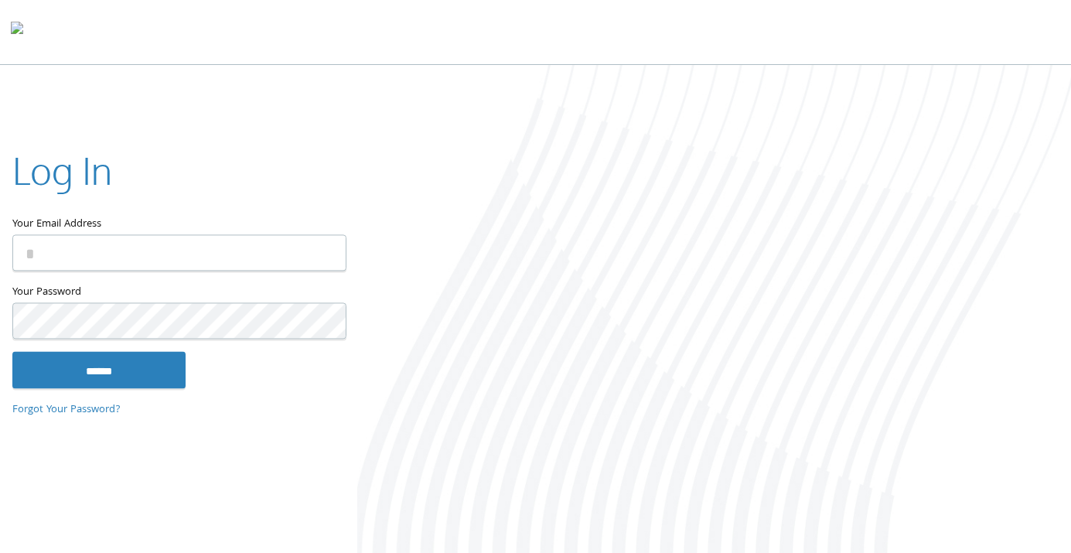
click at [198, 261] on input "Your Email Address" at bounding box center [179, 252] width 334 height 36
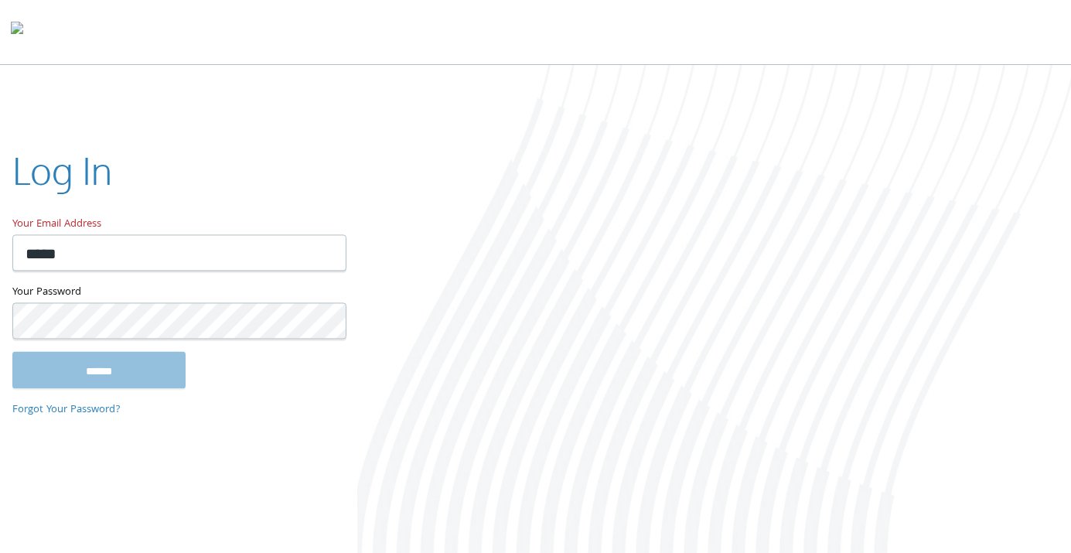
type input "**********"
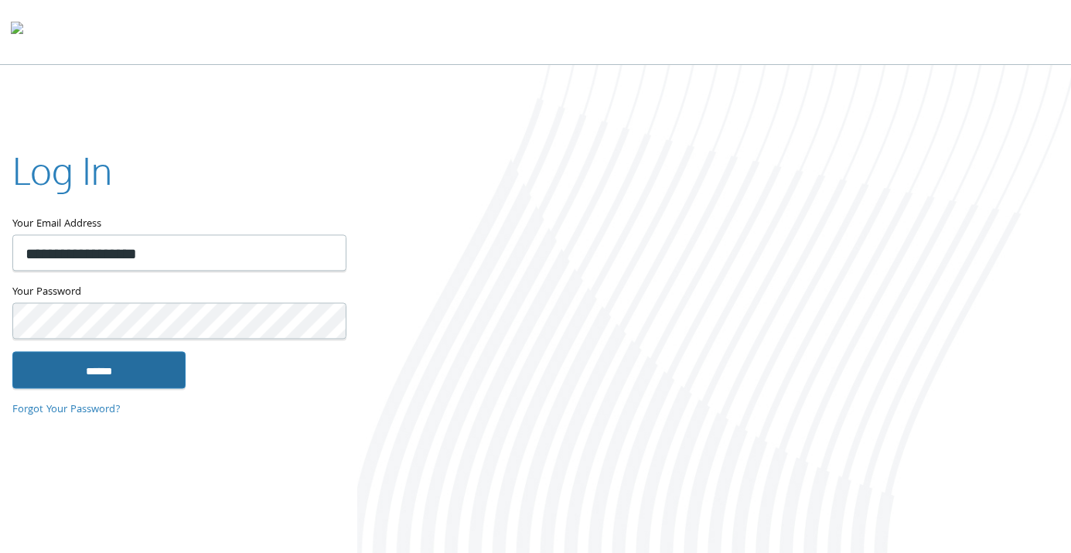
click at [136, 370] on input "******" at bounding box center [98, 369] width 173 height 37
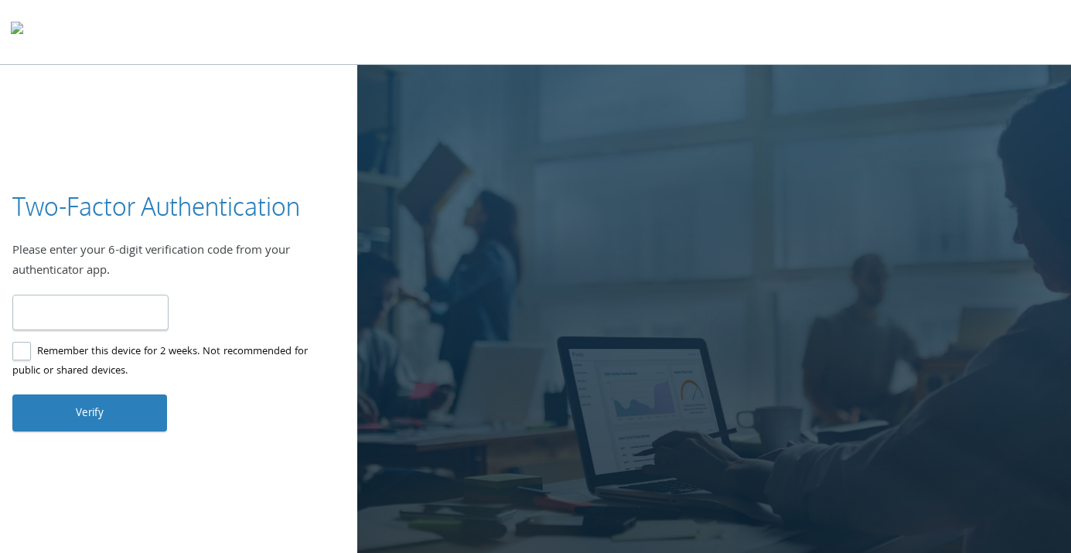
type input "******"
